Goal: Information Seeking & Learning: Learn about a topic

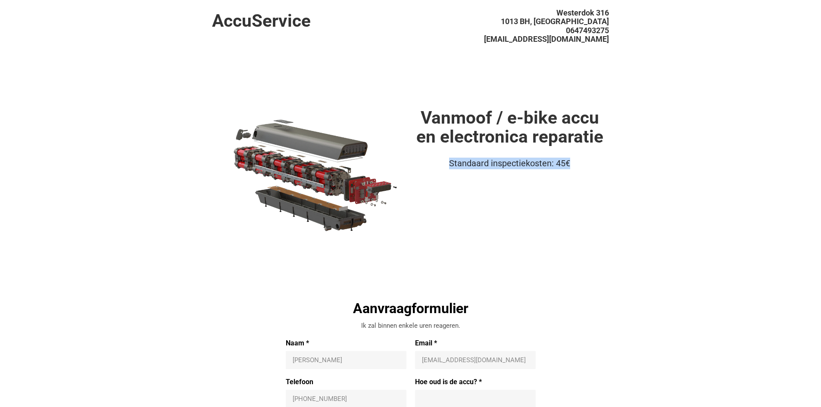
drag, startPoint x: 599, startPoint y: 178, endPoint x: 584, endPoint y: 178, distance: 14.2
click at [598, 178] on div "Vanmoof / e-bike accu en electronica reparatie Standaard inspectiekosten: 45€" at bounding box center [510, 181] width 198 height 147
click at [571, 162] on div "Standaard inspectiekosten: 45€" at bounding box center [510, 164] width 198 height 12
click at [518, 136] on h1 "Vanmoof / e-bike accu en electronica reparatie" at bounding box center [510, 127] width 198 height 38
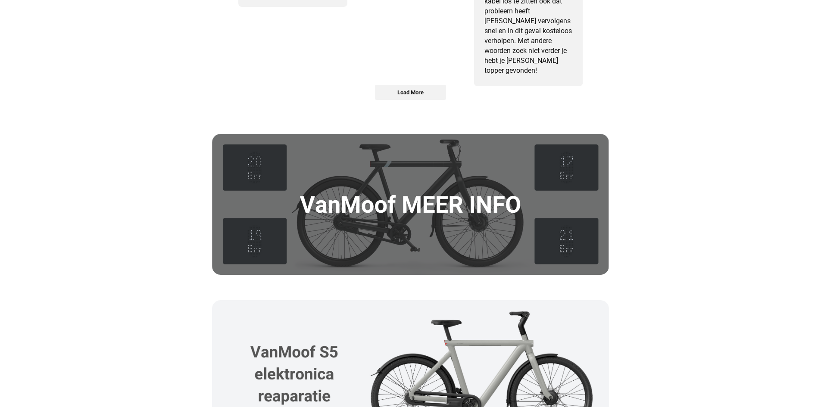
scroll to position [1164, 0]
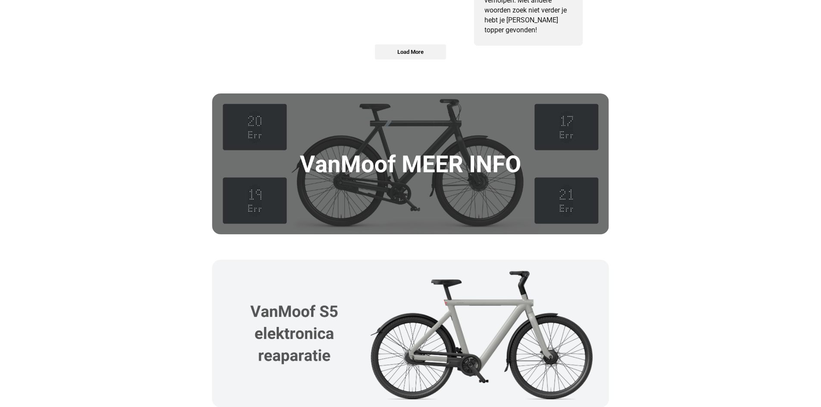
click at [450, 167] on img at bounding box center [410, 164] width 397 height 141
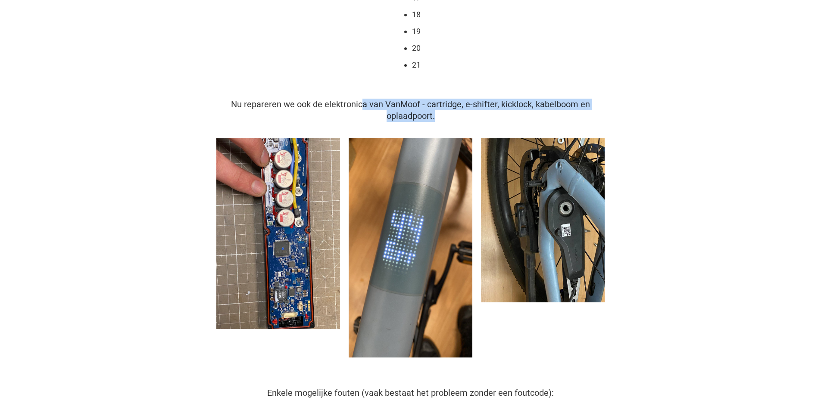
drag, startPoint x: 361, startPoint y: 101, endPoint x: 589, endPoint y: 122, distance: 229.3
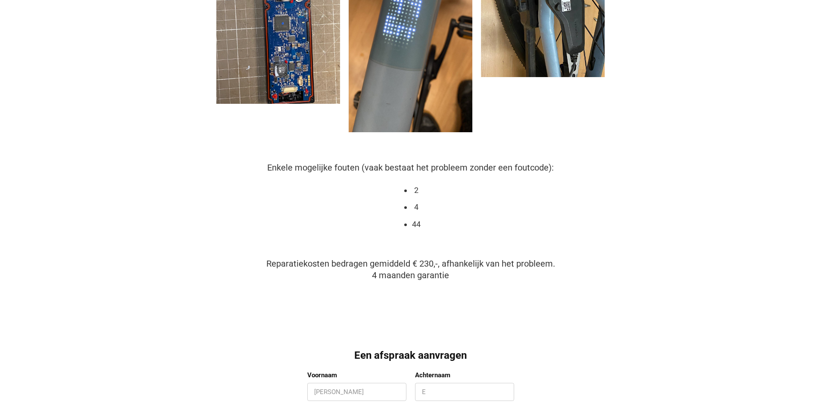
scroll to position [474, 0]
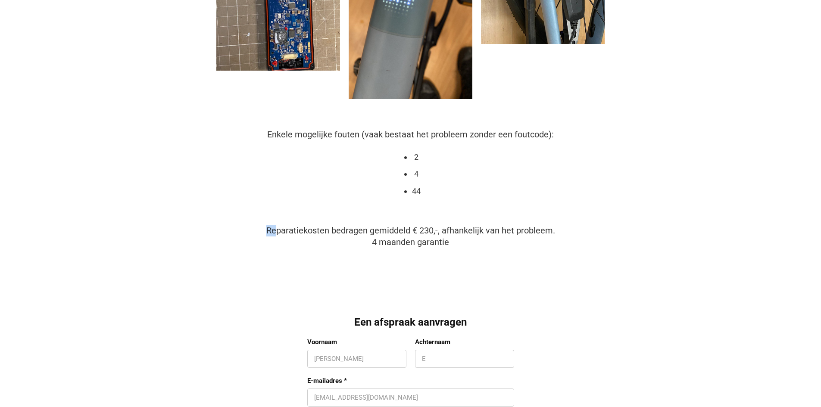
drag, startPoint x: 276, startPoint y: 231, endPoint x: 541, endPoint y: 256, distance: 265.7
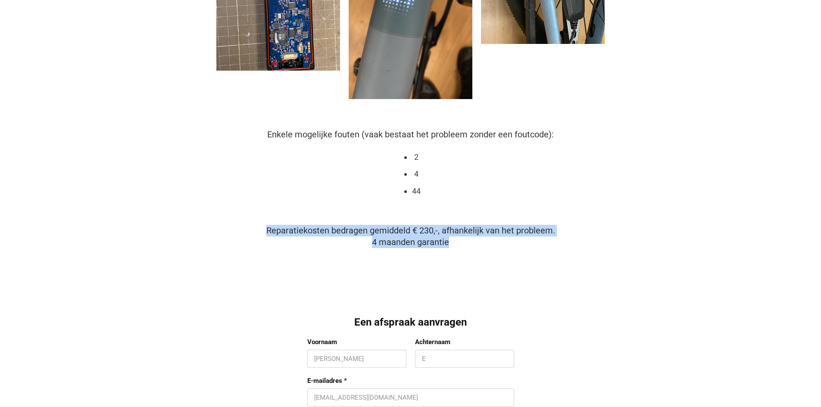
drag, startPoint x: 473, startPoint y: 241, endPoint x: 169, endPoint y: 234, distance: 303.5
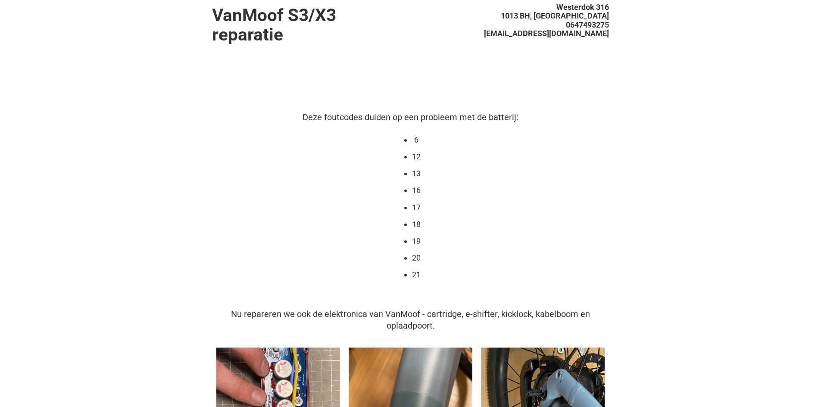
scroll to position [0, 0]
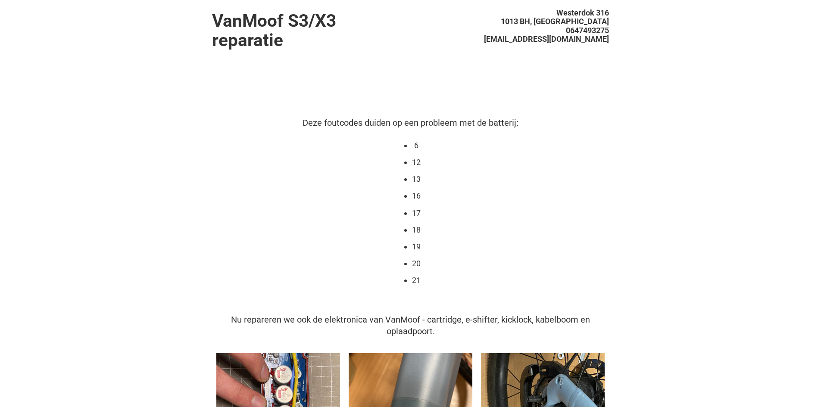
drag, startPoint x: 570, startPoint y: 170, endPoint x: 222, endPoint y: 20, distance: 378.9
click at [570, 169] on div "Deze foutcodes duiden op een probleem met de batterij: 6 12 13 16 17 18 19 20 21" at bounding box center [410, 210] width 397 height 186
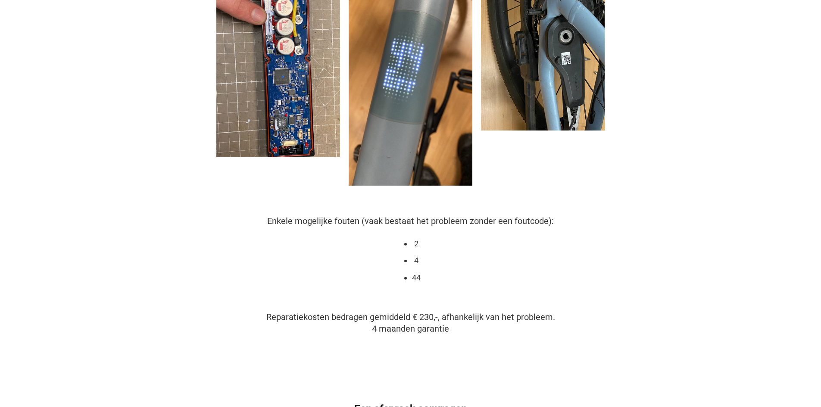
scroll to position [388, 0]
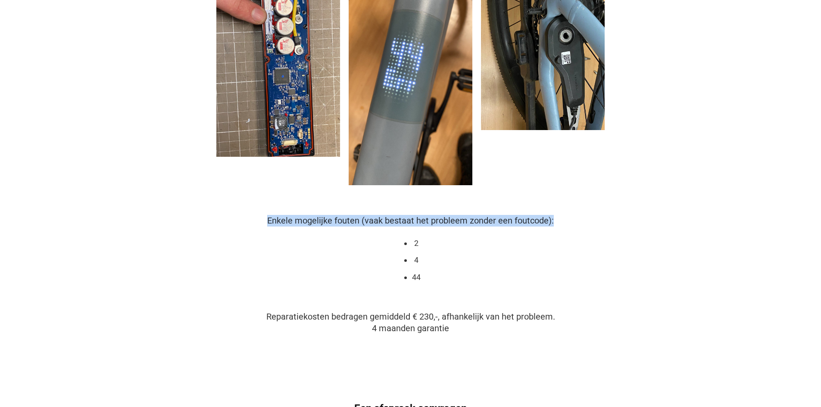
drag, startPoint x: 258, startPoint y: 220, endPoint x: 573, endPoint y: 218, distance: 315.0
click at [573, 218] on div "Enkele mogelijke fouten (vaak bestaat het probleem zonder een foutcode): 2 4 44" at bounding box center [410, 257] width 397 height 85
click at [568, 231] on div "Enkele mogelijke fouten (vaak bestaat het probleem zonder een foutcode): 2 4 44" at bounding box center [410, 257] width 397 height 85
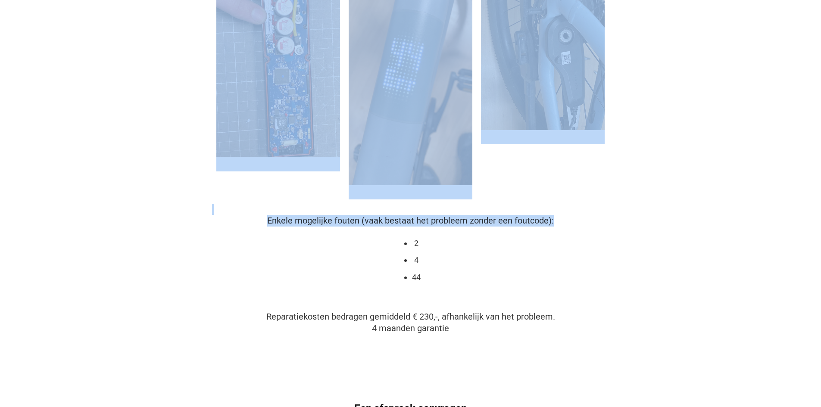
drag, startPoint x: 562, startPoint y: 215, endPoint x: 246, endPoint y: 214, distance: 316.7
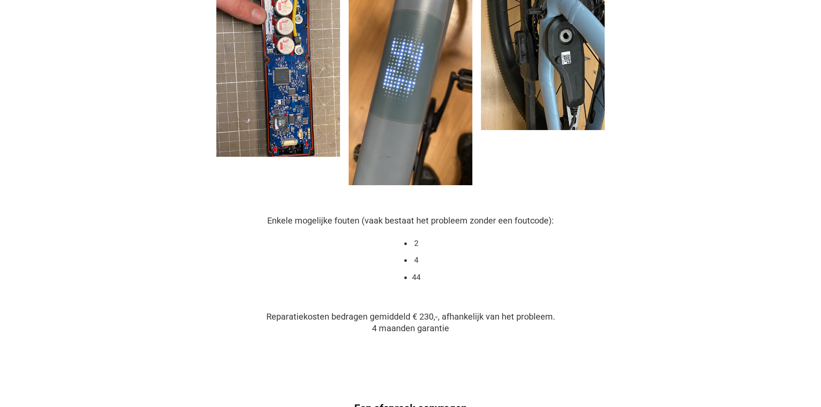
click at [317, 262] on div "Enkele mogelijke fouten (vaak bestaat het probleem zonder een foutcode): 2 4 44" at bounding box center [410, 257] width 397 height 85
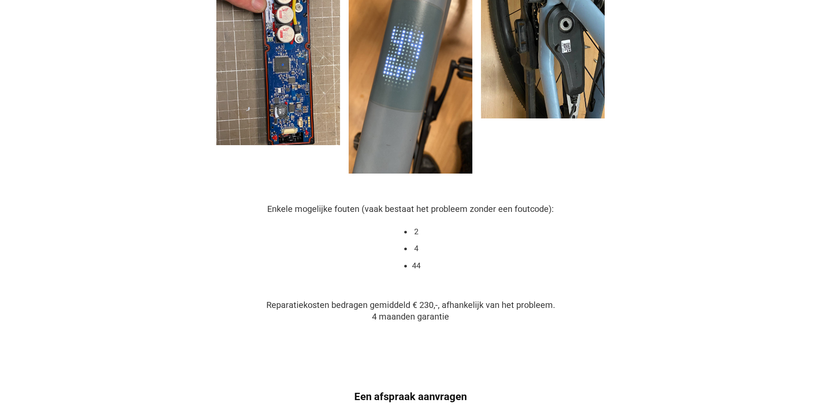
scroll to position [474, 0]
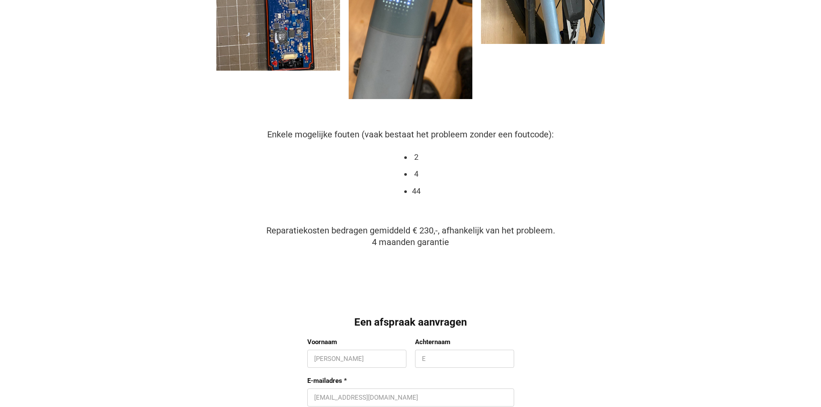
drag, startPoint x: 262, startPoint y: 230, endPoint x: 612, endPoint y: 248, distance: 349.6
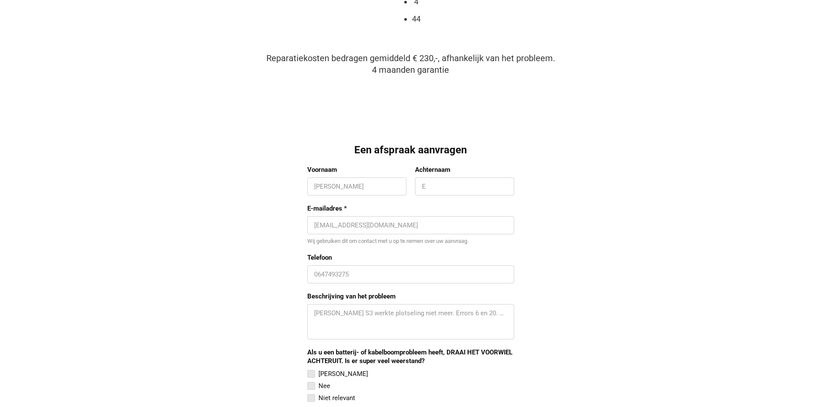
scroll to position [862, 0]
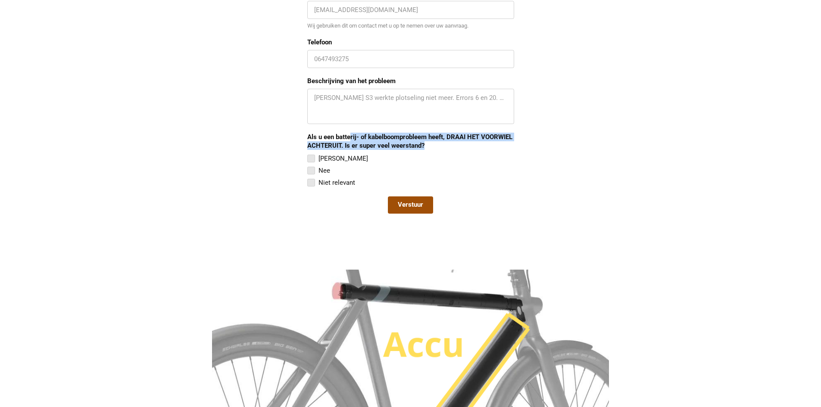
drag, startPoint x: 417, startPoint y: 142, endPoint x: 537, endPoint y: 146, distance: 120.3
click at [537, 146] on div "Een afspraak aanvragen Voornaam [PERSON_NAME] E E-mailadres * [EMAIL_ADDRESS][D…" at bounding box center [410, 76] width 397 height 297
click at [632, 221] on div "VanMoof S3/X3 reparatie [STREET_ADDRESS][GEOGRAPHIC_DATA] [EMAIL_ADDRESS][DOMAI…" at bounding box center [410, 163] width 821 height 2050
